Goal: Information Seeking & Learning: Check status

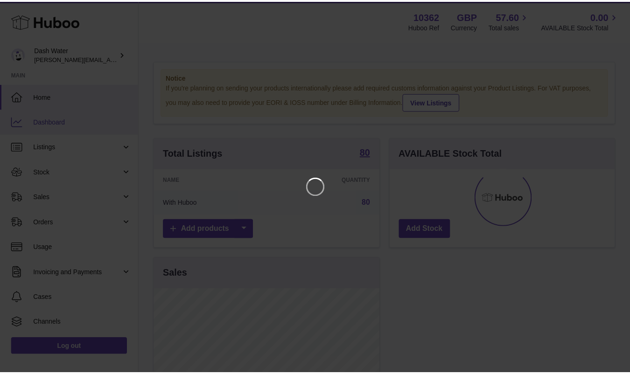
scroll to position [146, 228]
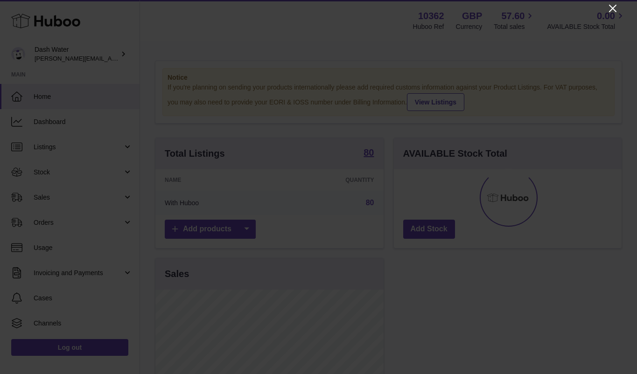
click at [611, 4] on icon "Close" at bounding box center [612, 8] width 11 height 11
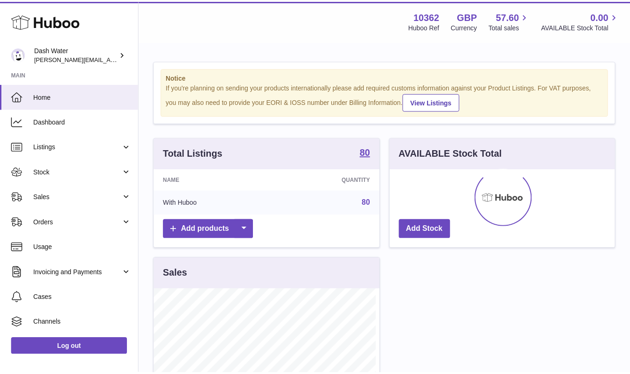
scroll to position [466728, 466649]
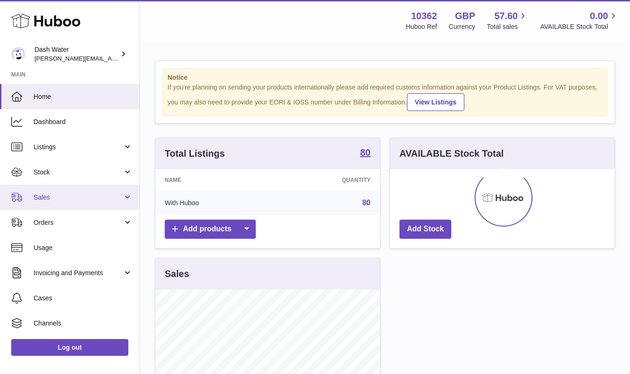
click at [62, 194] on span "Sales" at bounding box center [78, 197] width 89 height 9
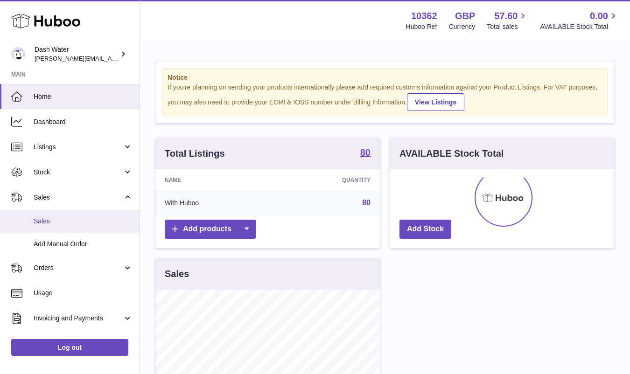
click at [70, 223] on span "Sales" at bounding box center [83, 221] width 99 height 9
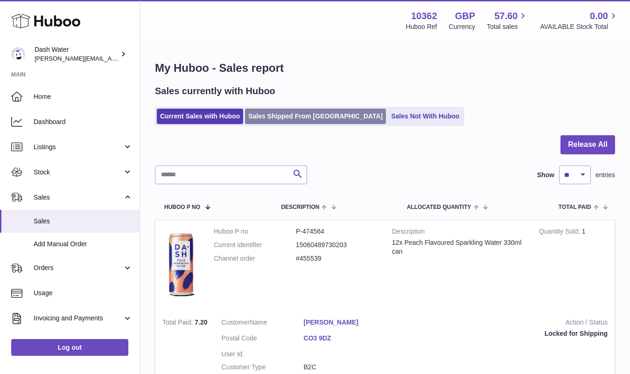
click at [314, 110] on link "Sales Shipped From Huboo" at bounding box center [315, 116] width 141 height 15
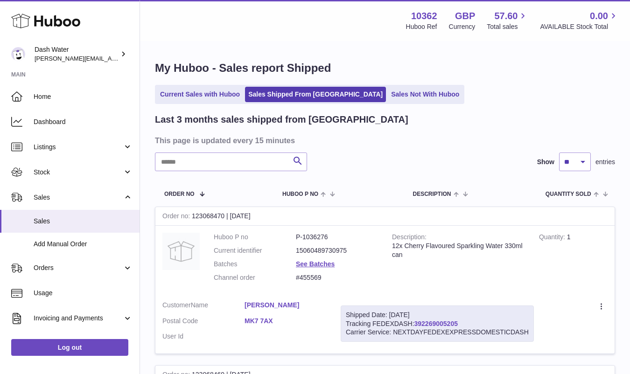
click at [443, 322] on link "392269005205" at bounding box center [436, 323] width 43 height 7
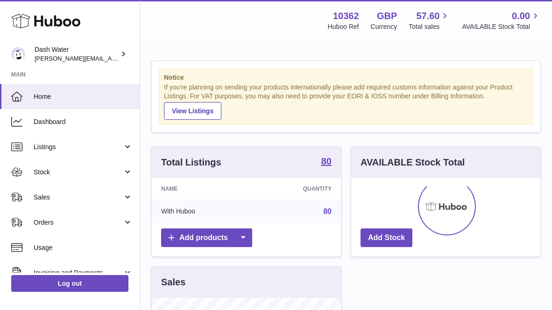
scroll to position [146, 189]
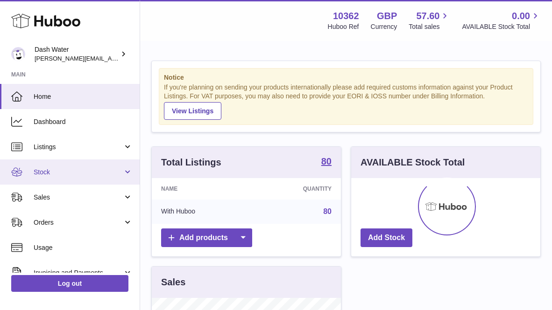
click at [68, 174] on span "Stock" at bounding box center [78, 172] width 89 height 9
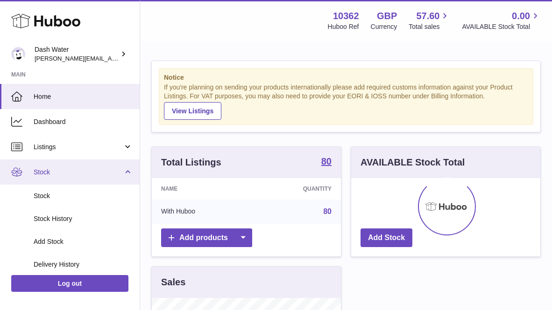
click at [61, 170] on span "Stock" at bounding box center [78, 172] width 89 height 9
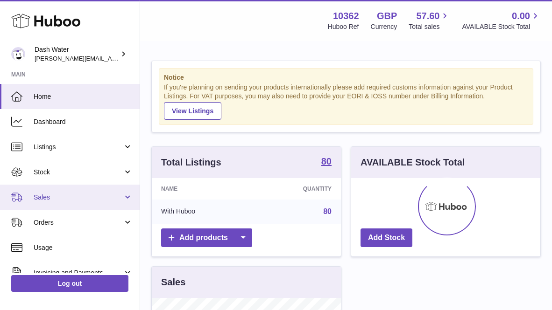
click at [63, 197] on span "Sales" at bounding box center [78, 197] width 89 height 9
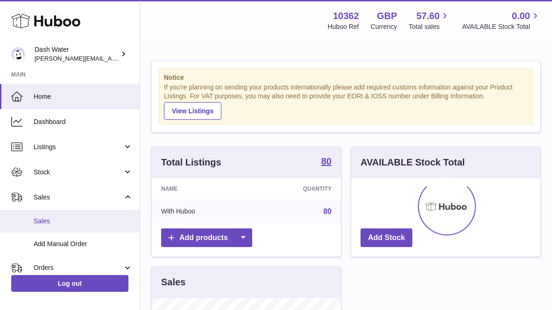
click at [68, 223] on span "Sales" at bounding box center [83, 221] width 99 height 9
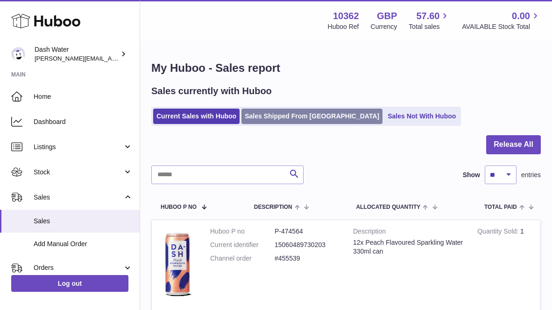
click at [274, 112] on link "Sales Shipped From Huboo" at bounding box center [311, 116] width 141 height 15
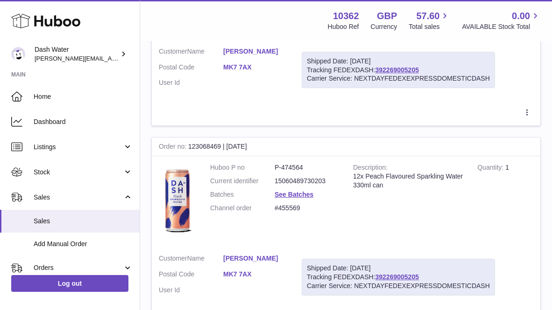
scroll to position [280, 0]
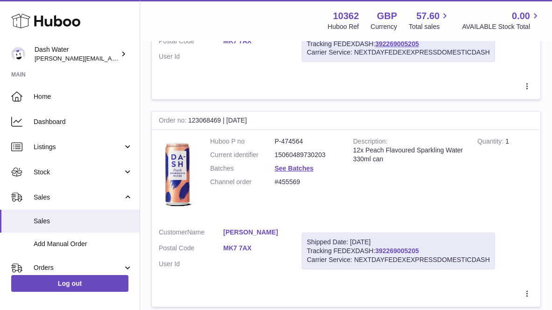
click at [397, 251] on link "392269005205" at bounding box center [396, 250] width 43 height 7
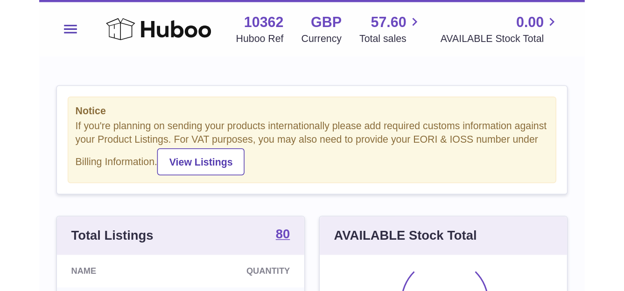
scroll to position [146, 221]
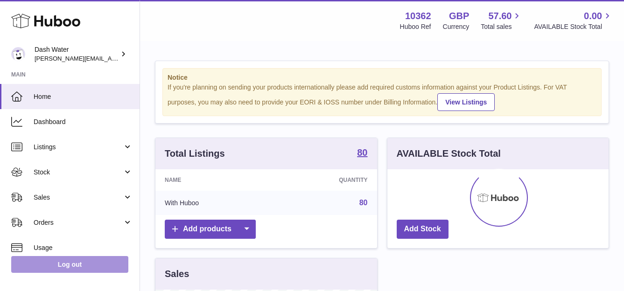
click at [94, 191] on link "Log out" at bounding box center [69, 264] width 117 height 17
